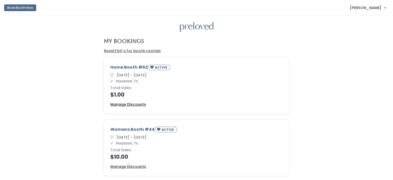
click at [133, 105] on u "Manage Discounts" at bounding box center [128, 104] width 36 height 5
click at [52, 76] on div "Home Booth #62 ACTIVE Sat. Aug 9 - Fri. Aug 15 Houston, Tx Total Sales $1.00 Ma…" at bounding box center [196, 89] width 383 height 62
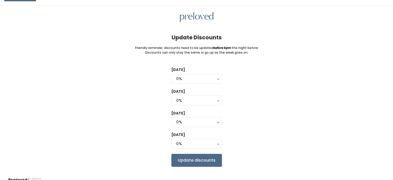
scroll to position [8, 0]
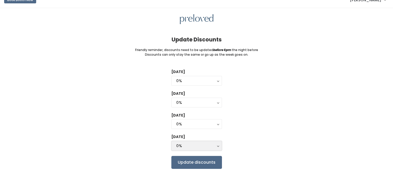
click at [181, 143] on div "0%" at bounding box center [196, 146] width 41 height 6
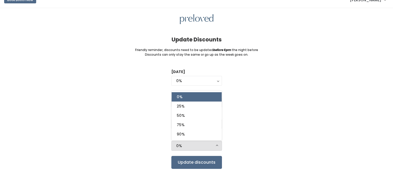
click at [246, 133] on div "Tuesday 0% 25% 50% 75% 90% 0% Wednesday 0% 25% 50% 75% 90% 0% Thursday 0% 25% 5…" at bounding box center [196, 118] width 377 height 99
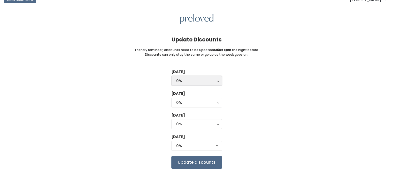
click at [217, 80] on button "0%" at bounding box center [196, 81] width 51 height 10
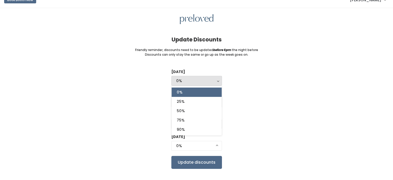
click at [250, 86] on div "Tuesday 0% 25% 50% 75% 90% 0% 0% 25% 50% 75% 90% Wednesday 0% 25% 50% 75% 90% 0…" at bounding box center [196, 118] width 377 height 99
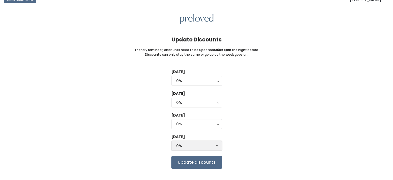
click at [217, 143] on button "0%" at bounding box center [196, 146] width 51 height 10
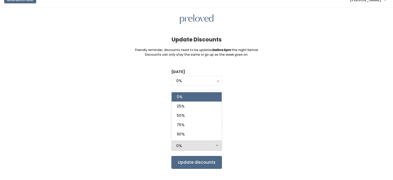
click at [268, 117] on div "Tuesday 0% 25% 50% 75% 90% 0% 0% 25% 50% 75% 90% Wednesday 0% 25% 50% 75% 90% 0…" at bounding box center [196, 118] width 377 height 99
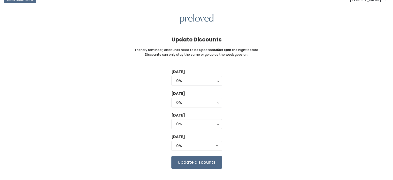
click at [223, 81] on div "Tuesday 0% 25% 50% 75% 90% 0% 0% 25% 50% 75% 90% Wednesday 0% 25% 50% 75% 90% 0…" at bounding box center [196, 118] width 377 height 99
click at [217, 82] on button "0%" at bounding box center [196, 81] width 51 height 10
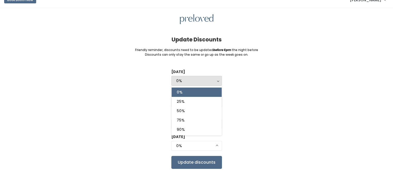
click at [247, 109] on div "Tuesday 0% 25% 50% 75% 90% 0% 0% 25% 50% 75% 90% Wednesday 0% 25% 50% 75% 90% 0…" at bounding box center [196, 118] width 377 height 99
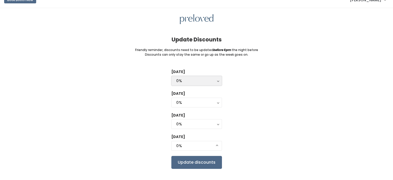
click at [218, 79] on button "0%" at bounding box center [196, 81] width 51 height 10
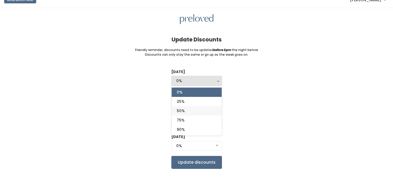
click at [201, 110] on link "50%" at bounding box center [197, 110] width 50 height 9
select select "50%"
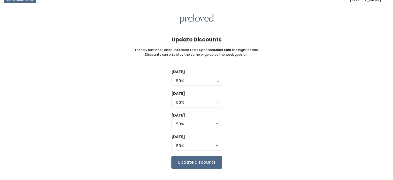
click at [238, 110] on div "Tuesday 0% 25% 50% 75% 90% 50% 0% 25% 50% 75% 90% Wednesday 0% 25% 50% 75% 90% …" at bounding box center [196, 118] width 377 height 99
click at [219, 81] on button "50%" at bounding box center [196, 81] width 51 height 10
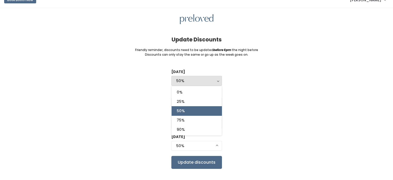
click at [230, 81] on div "Tuesday 0% 25% 50% 75% 90% 50% 0% 25% 50% 75% 90% Wednesday 0% 25% 50% 75% 90% …" at bounding box center [196, 118] width 377 height 99
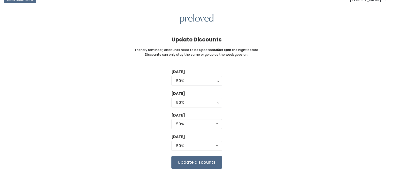
click at [258, 89] on div "Tuesday 0% 25% 50% 75% 90% 50% 0% 25% 50% 75% 90% Wednesday 0% 25% 50% 75% 90% …" at bounding box center [196, 118] width 377 height 99
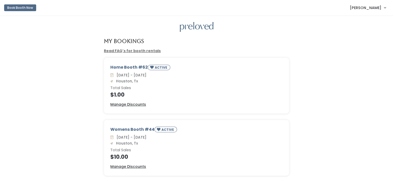
click at [128, 50] on link "Read FAQ's for booth rentals" at bounding box center [132, 50] width 57 height 5
click at [359, 7] on span "[PERSON_NAME]" at bounding box center [366, 8] width 32 height 6
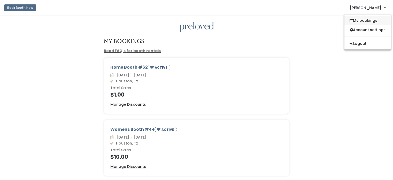
click at [358, 20] on link "My bookings" at bounding box center [367, 20] width 46 height 9
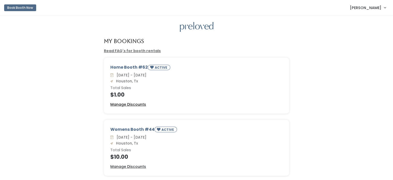
click at [133, 104] on u "Manage Discounts" at bounding box center [128, 104] width 36 height 5
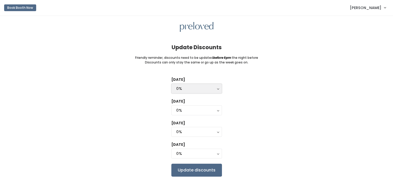
click at [216, 88] on div "0%" at bounding box center [196, 89] width 41 height 6
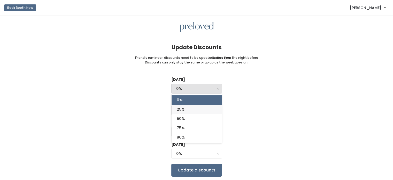
click at [194, 108] on link "25%" at bounding box center [197, 108] width 50 height 9
select select "25%"
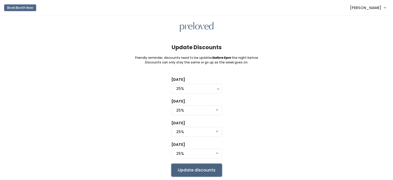
click at [200, 172] on input "Update discounts" at bounding box center [196, 169] width 51 height 13
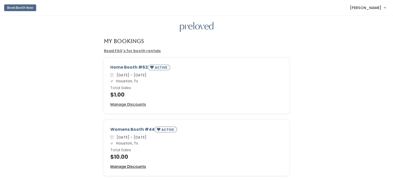
click at [133, 164] on u "Manage Discounts" at bounding box center [128, 166] width 36 height 5
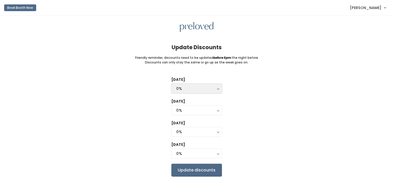
click at [218, 88] on button "0%" at bounding box center [196, 88] width 51 height 10
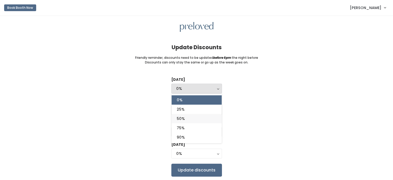
click at [189, 120] on link "50%" at bounding box center [197, 118] width 50 height 9
select select "50%"
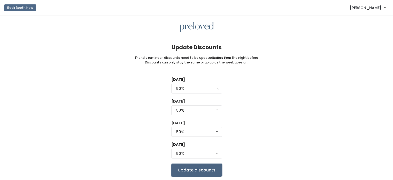
click at [198, 170] on input "Update discounts" at bounding box center [196, 169] width 51 height 13
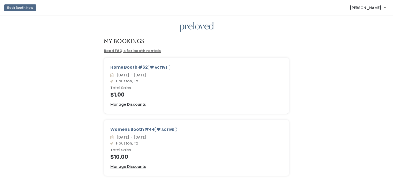
drag, startPoint x: 78, startPoint y: 46, endPoint x: 50, endPoint y: 36, distance: 29.8
click at [50, 36] on div "My Bookings Read FAQ's for booth rentals Home Booth #62 ACTIVE [DATE] - [DATE] …" at bounding box center [196, 102] width 393 height 172
click at [81, 18] on div "My Bookings Read FAQ's for booth rentals Home Booth #62 ACTIVE [DATE] - [DATE] …" at bounding box center [196, 102] width 393 height 172
click at [128, 102] on u "Manage Discounts" at bounding box center [128, 104] width 36 height 5
click at [118, 166] on u "Manage Discounts" at bounding box center [128, 166] width 36 height 5
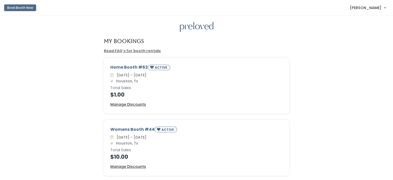
click at [355, 8] on span "[PERSON_NAME]" at bounding box center [366, 8] width 32 height 6
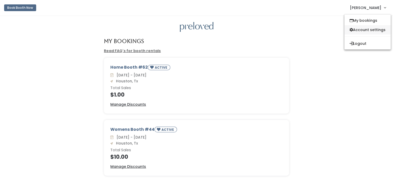
click at [357, 29] on link "Account settings" at bounding box center [367, 29] width 46 height 9
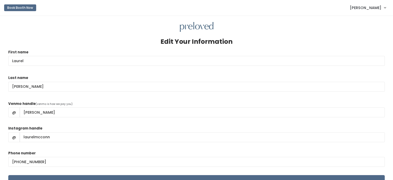
click at [368, 10] on span "[PERSON_NAME]" at bounding box center [366, 8] width 32 height 6
click at [372, 31] on link "Account settings" at bounding box center [367, 29] width 46 height 9
click at [373, 10] on span "[PERSON_NAME]" at bounding box center [366, 8] width 32 height 6
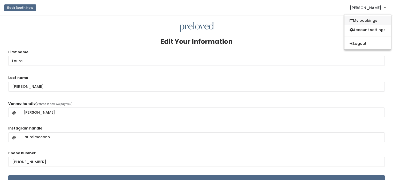
click at [371, 21] on link "My bookings" at bounding box center [367, 20] width 46 height 9
